Goal: Transaction & Acquisition: Purchase product/service

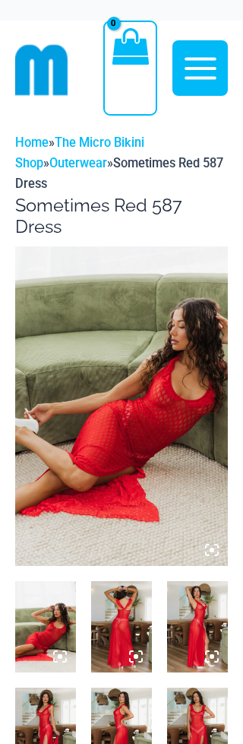
scroll to position [16, 0]
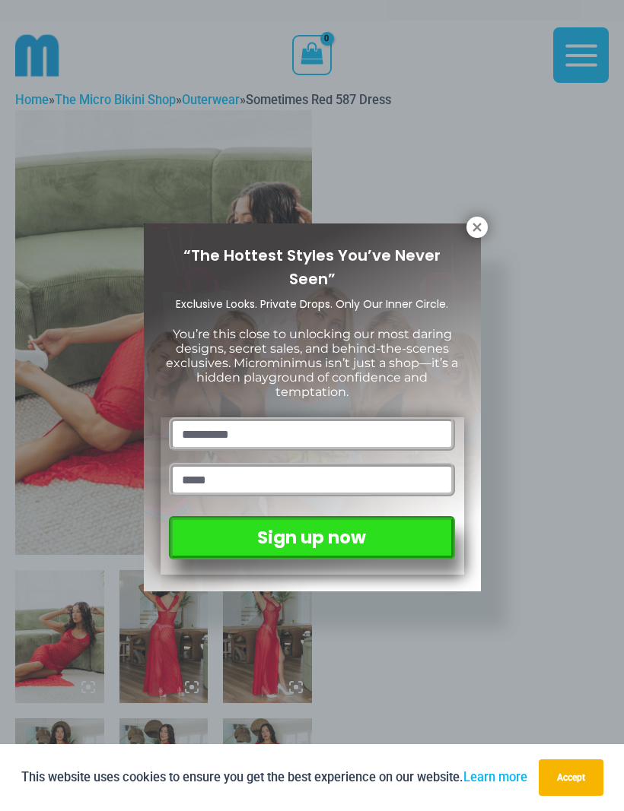
click at [243, 222] on icon at bounding box center [477, 228] width 14 height 14
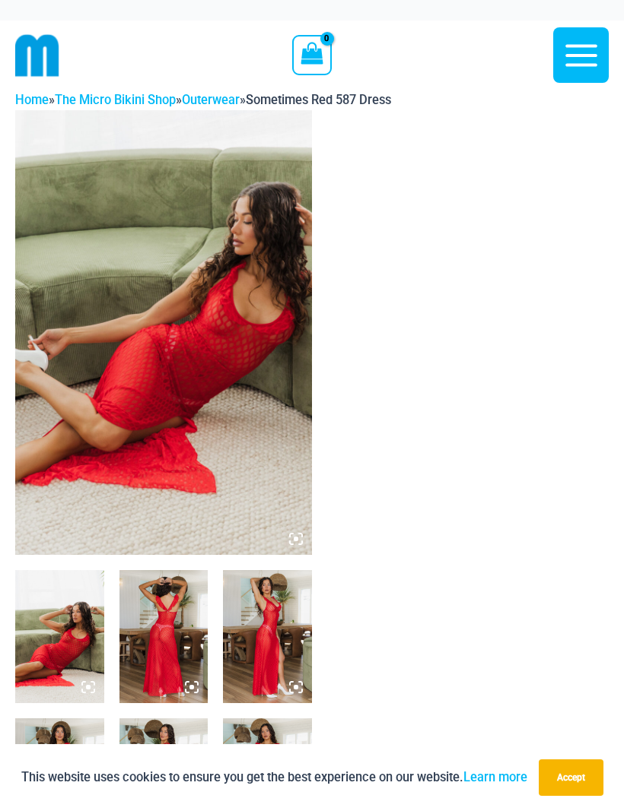
click at [241, 360] on img at bounding box center [163, 332] width 297 height 445
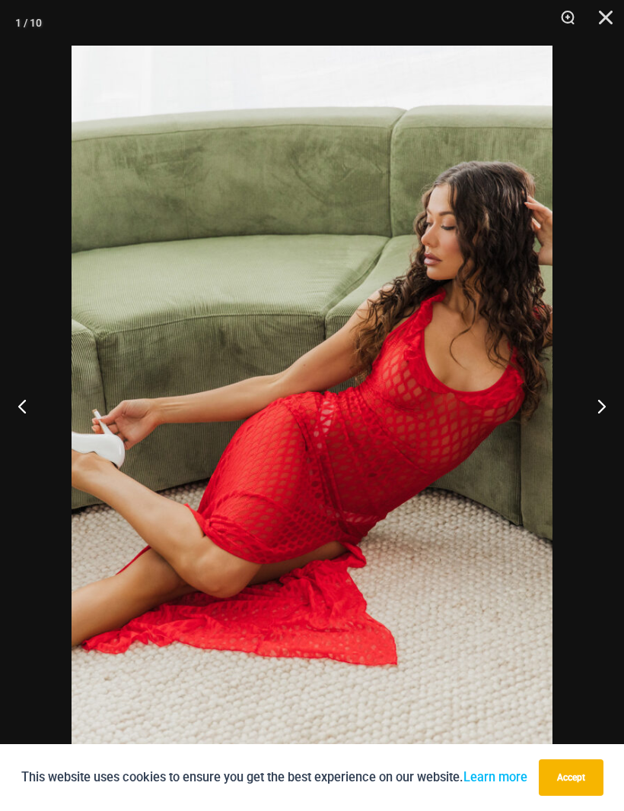
click at [243, 414] on button "Next" at bounding box center [595, 406] width 57 height 76
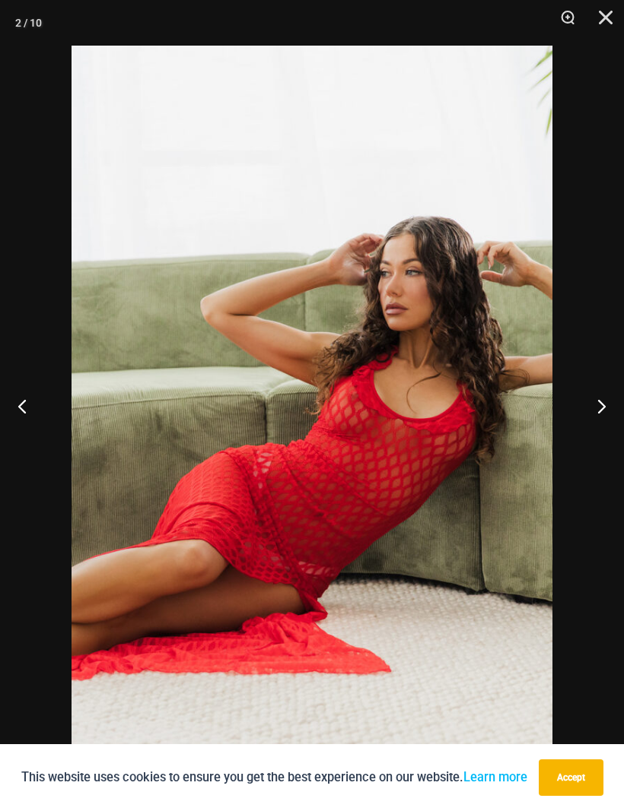
click at [243, 411] on button "Next" at bounding box center [595, 406] width 57 height 76
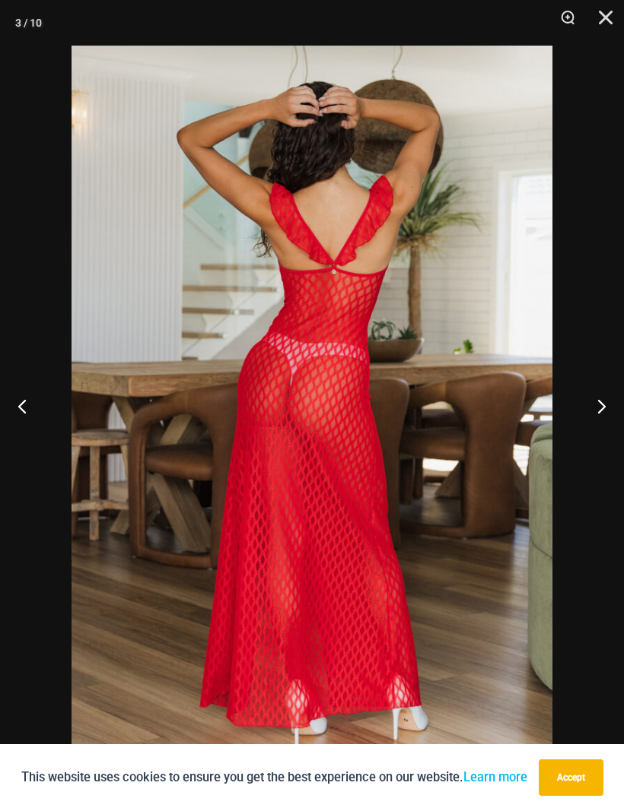
click at [243, 411] on button "Next" at bounding box center [595, 406] width 57 height 76
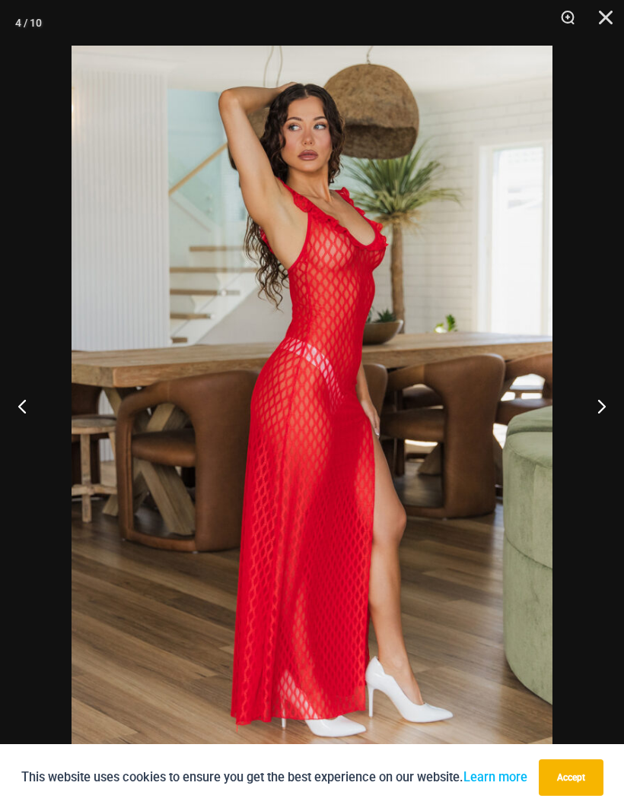
click at [243, 413] on button "Next" at bounding box center [595, 406] width 57 height 76
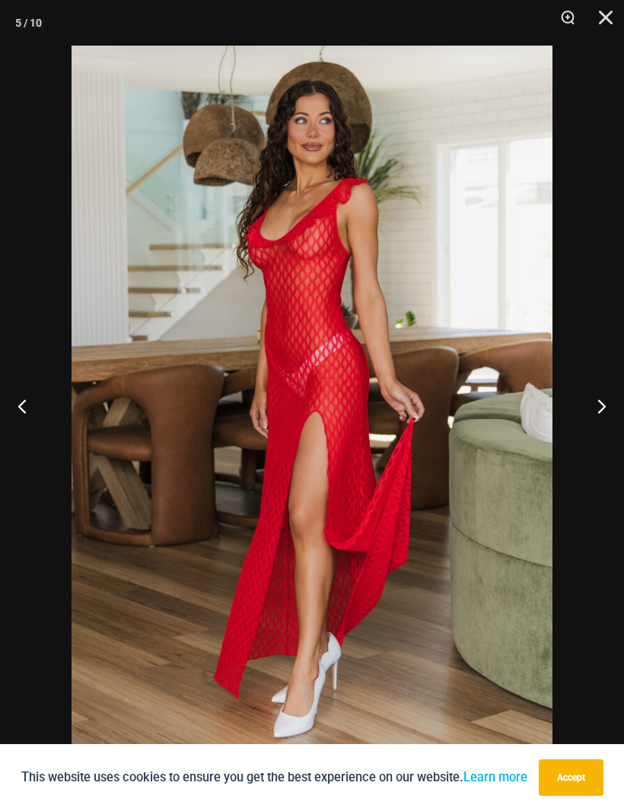
click at [243, 409] on button "Next" at bounding box center [595, 406] width 57 height 76
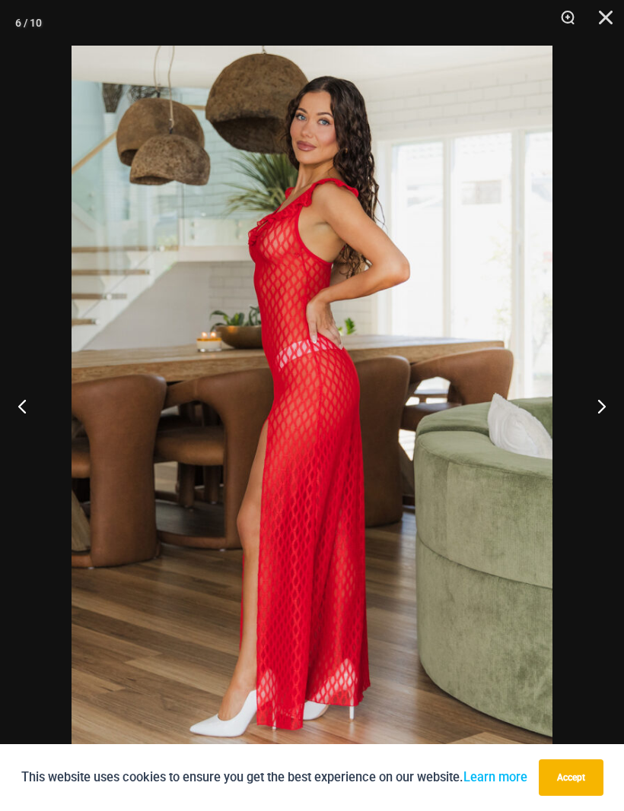
click at [243, 413] on button "Next" at bounding box center [595, 406] width 57 height 76
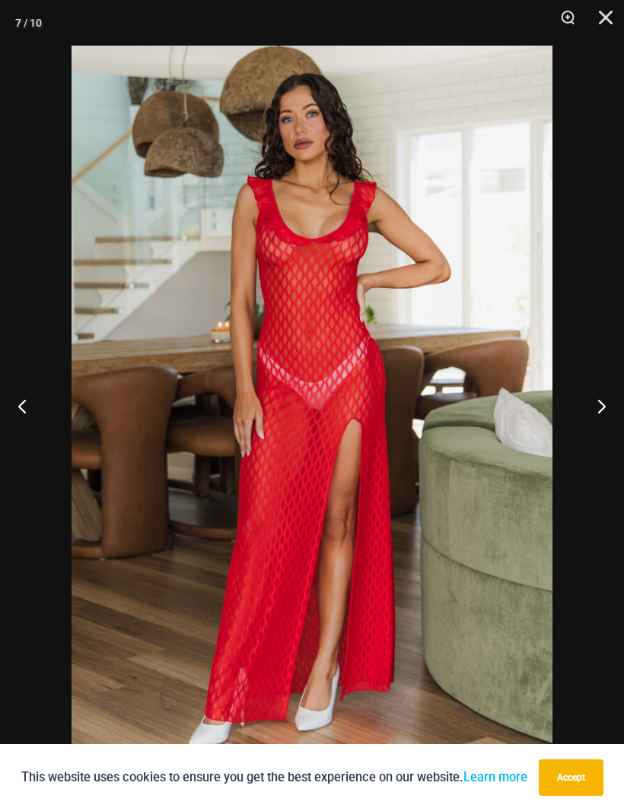
click at [243, 408] on button "Next" at bounding box center [595, 406] width 57 height 76
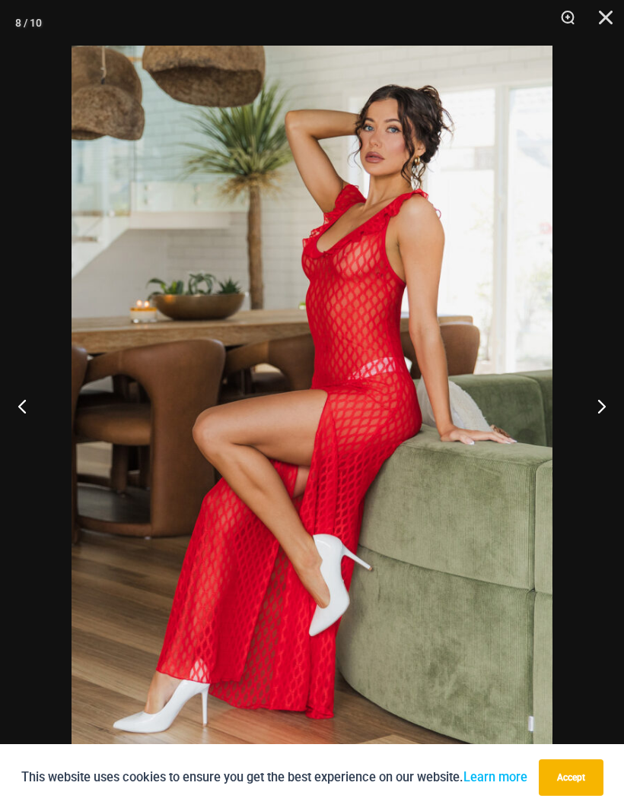
click at [243, 408] on button "Next" at bounding box center [595, 406] width 57 height 76
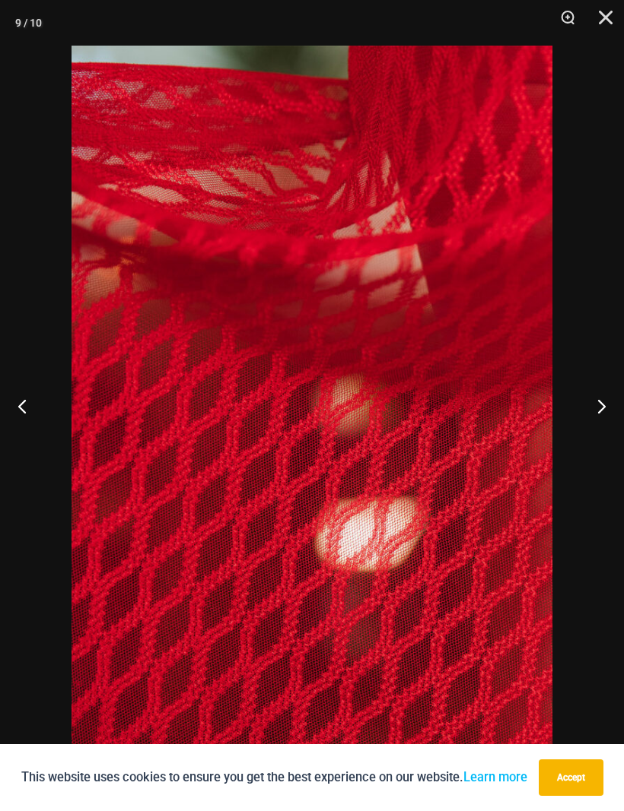
click at [243, 408] on button "Next" at bounding box center [595, 406] width 57 height 76
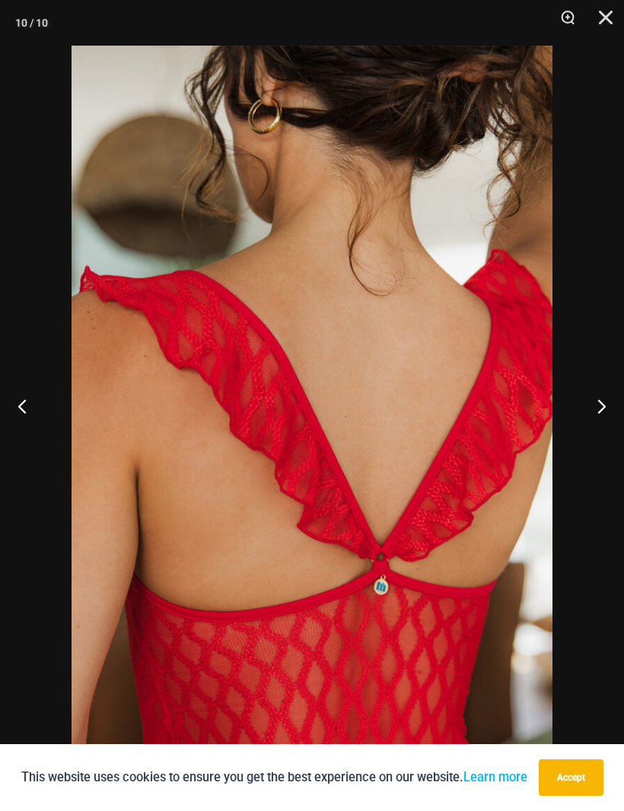
click at [243, 408] on button "Next" at bounding box center [595, 406] width 57 height 76
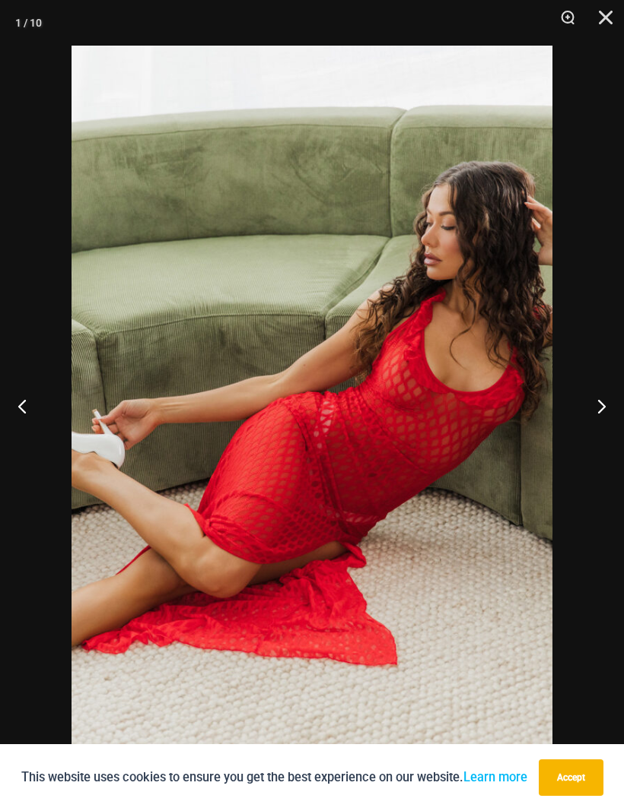
click at [243, 411] on button "Next" at bounding box center [595, 406] width 57 height 76
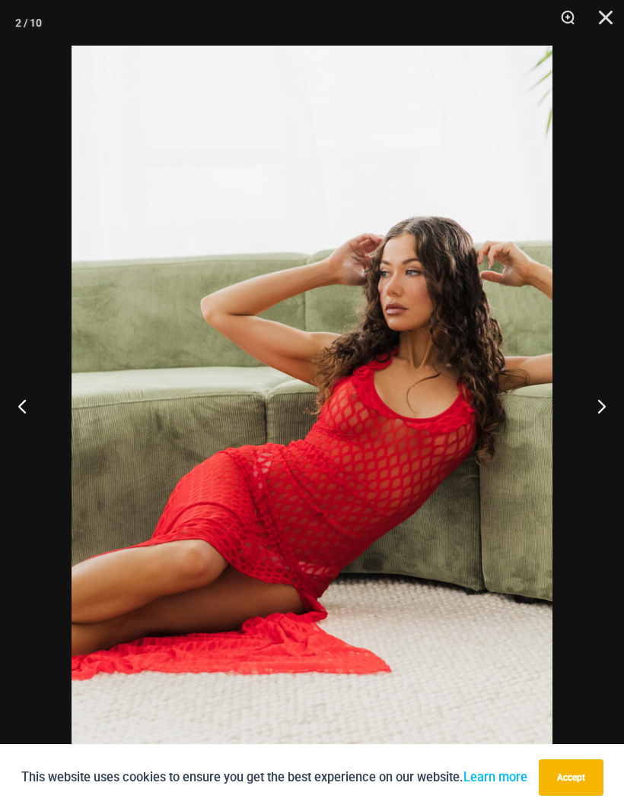
click at [243, 414] on button "Next" at bounding box center [595, 406] width 57 height 76
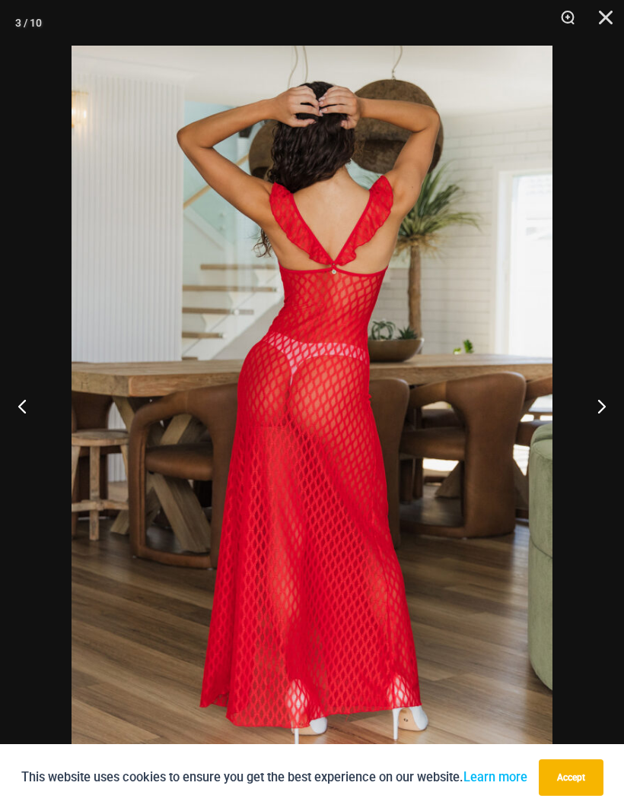
click at [243, 407] on button "Next" at bounding box center [595, 406] width 57 height 76
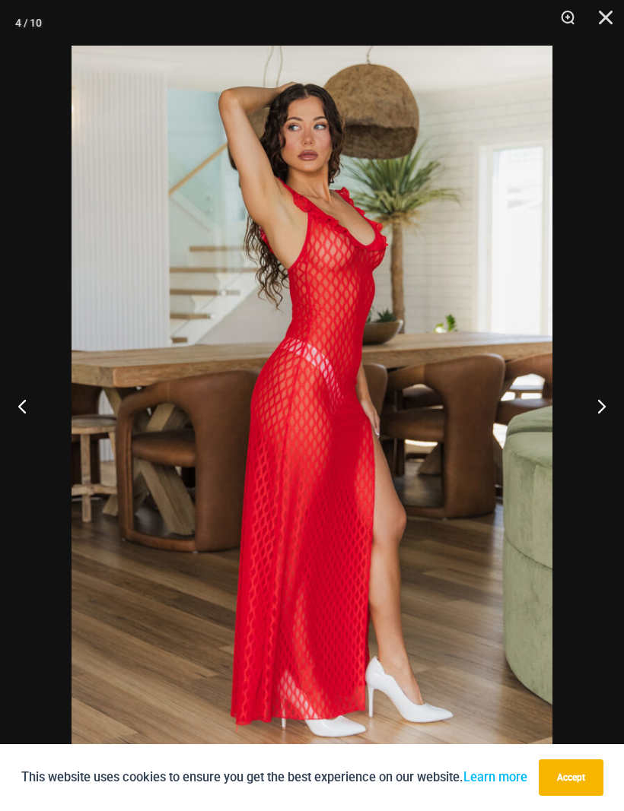
click at [243, 407] on button "Next" at bounding box center [595, 406] width 57 height 76
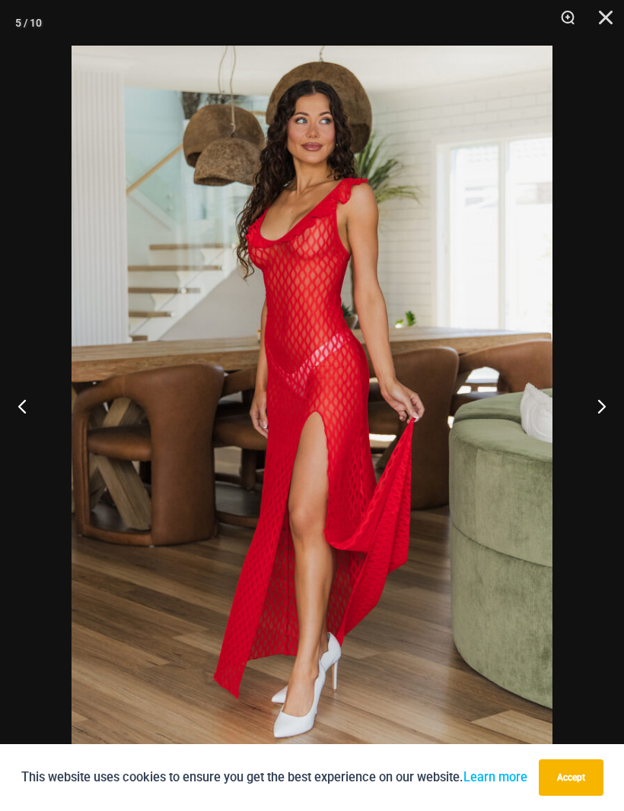
click at [243, 401] on button "Next" at bounding box center [595, 406] width 57 height 76
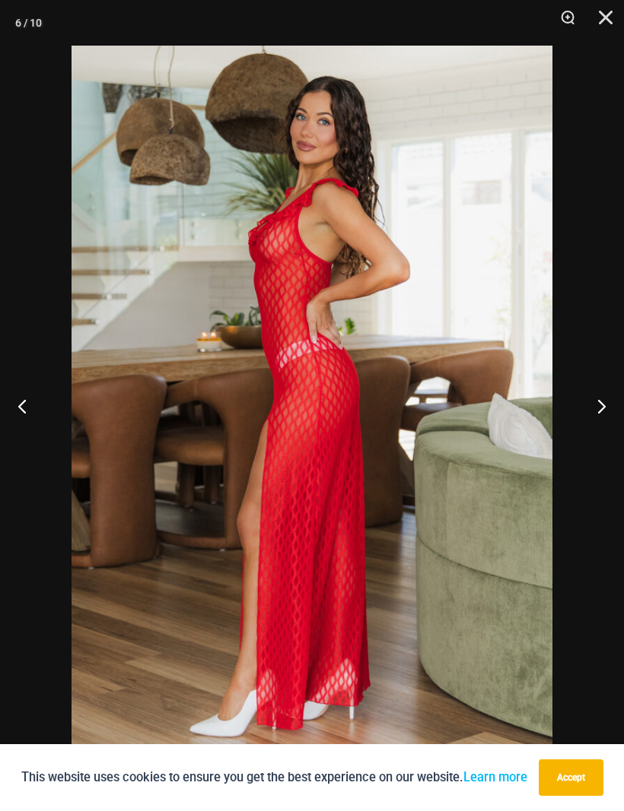
click at [243, 23] on button "Close" at bounding box center [600, 23] width 38 height 46
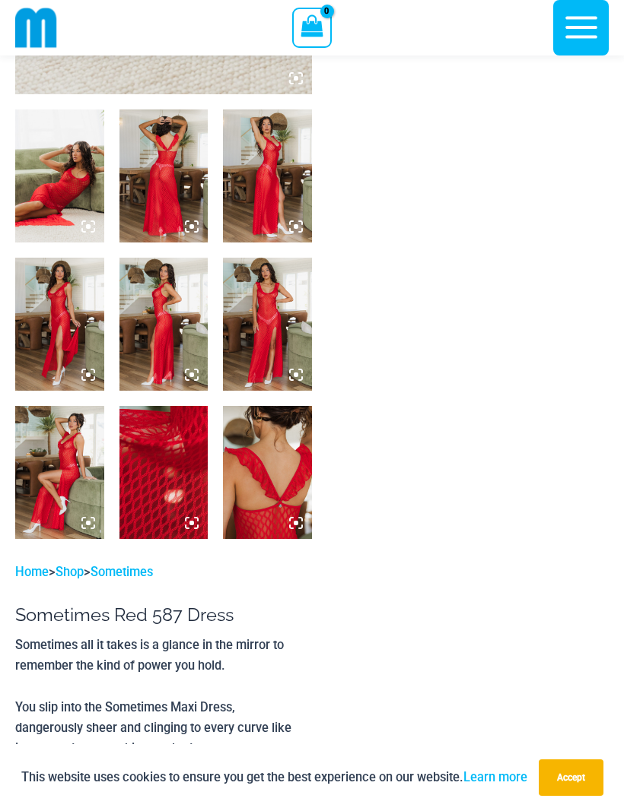
scroll to position [455, 0]
